Goal: Find specific page/section: Find specific page/section

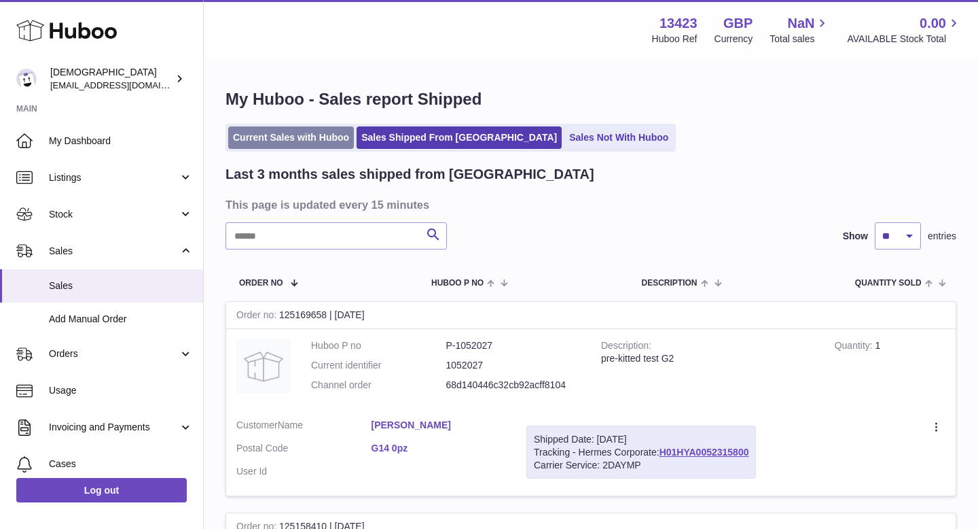
click at [259, 135] on link "Current Sales with Huboo" at bounding box center [291, 137] width 126 height 22
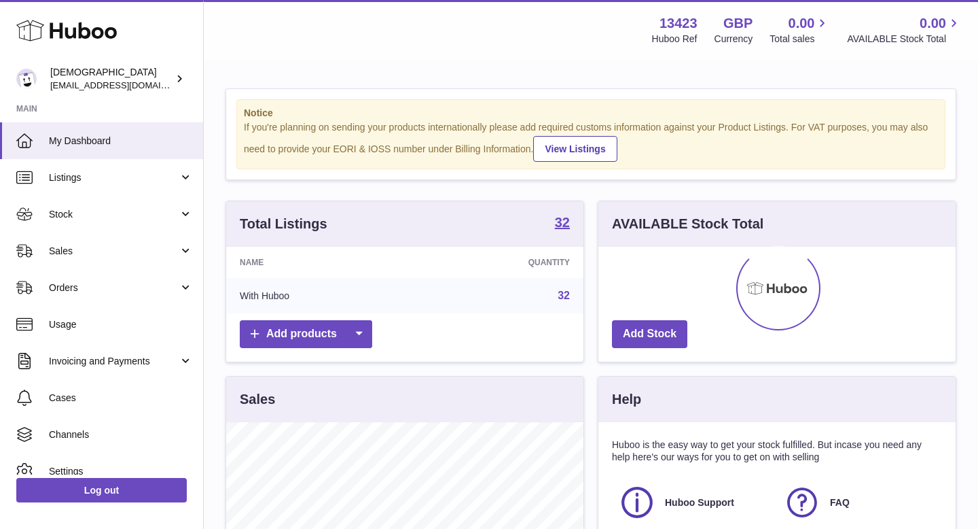
scroll to position [212, 357]
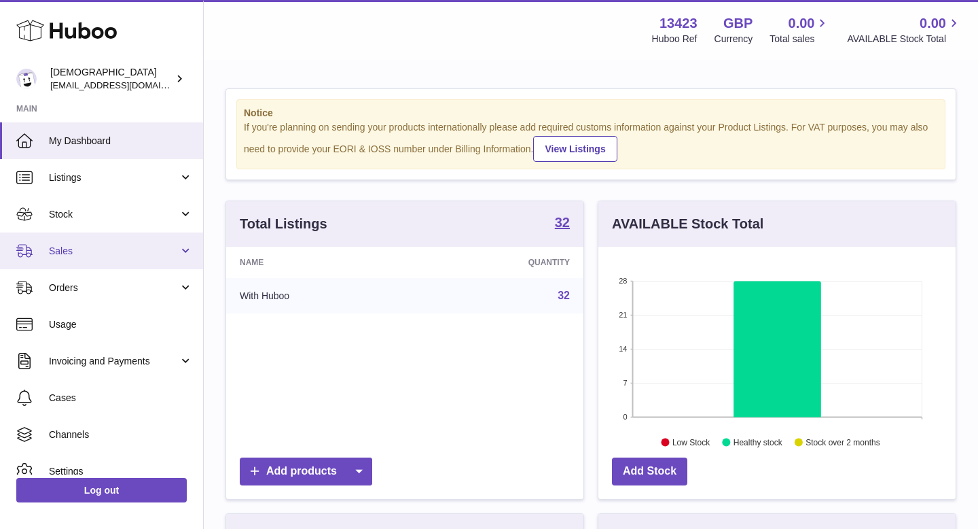
click at [65, 240] on link "Sales" at bounding box center [101, 250] width 203 height 37
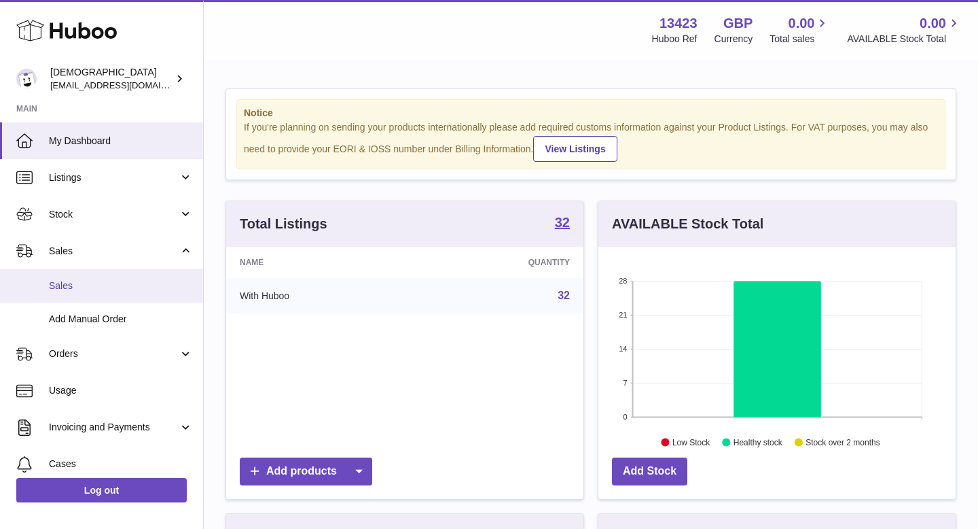
click at [74, 289] on span "Sales" at bounding box center [121, 285] width 144 height 13
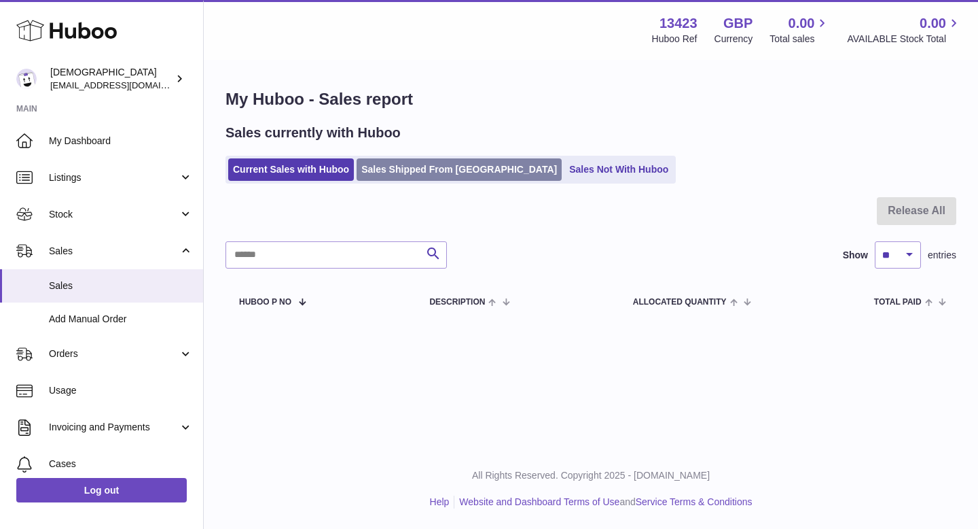
click at [407, 172] on link "Sales Shipped From [GEOGRAPHIC_DATA]" at bounding box center [459, 169] width 205 height 22
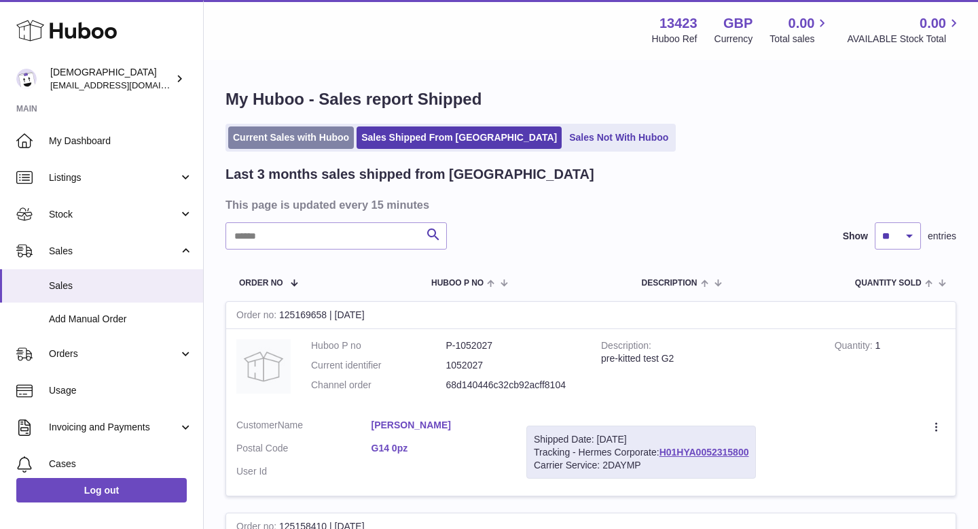
click at [310, 134] on link "Current Sales with Huboo" at bounding box center [291, 137] width 126 height 22
